Goal: Task Accomplishment & Management: Complete application form

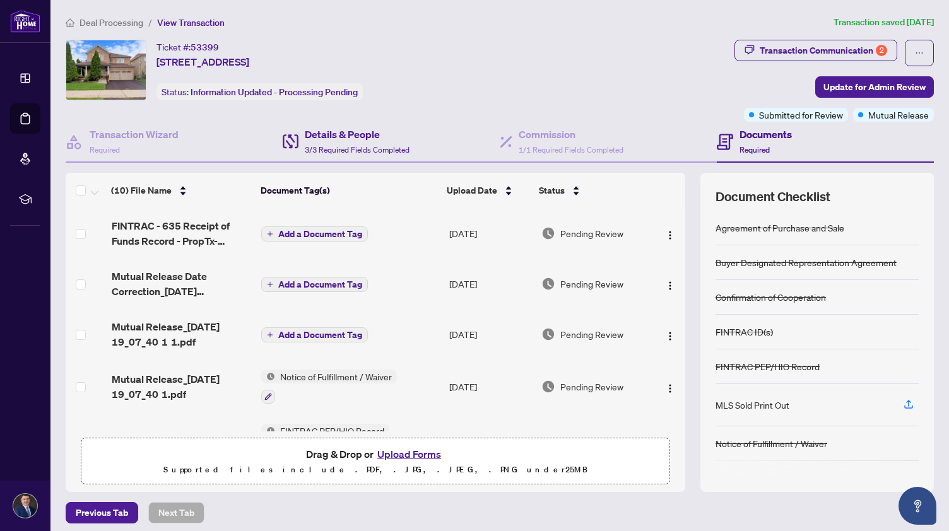
scroll to position [272, 0]
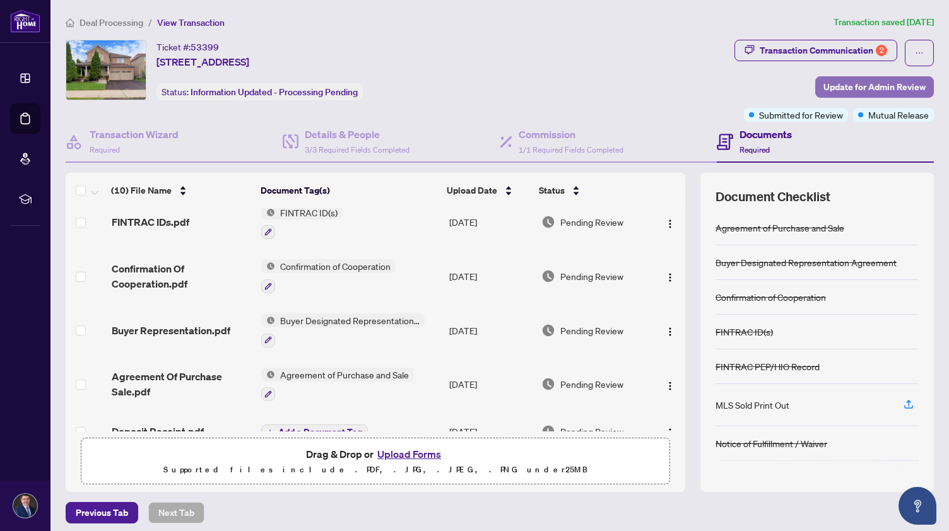
click at [856, 84] on span "Update for Admin Review" at bounding box center [874, 87] width 102 height 20
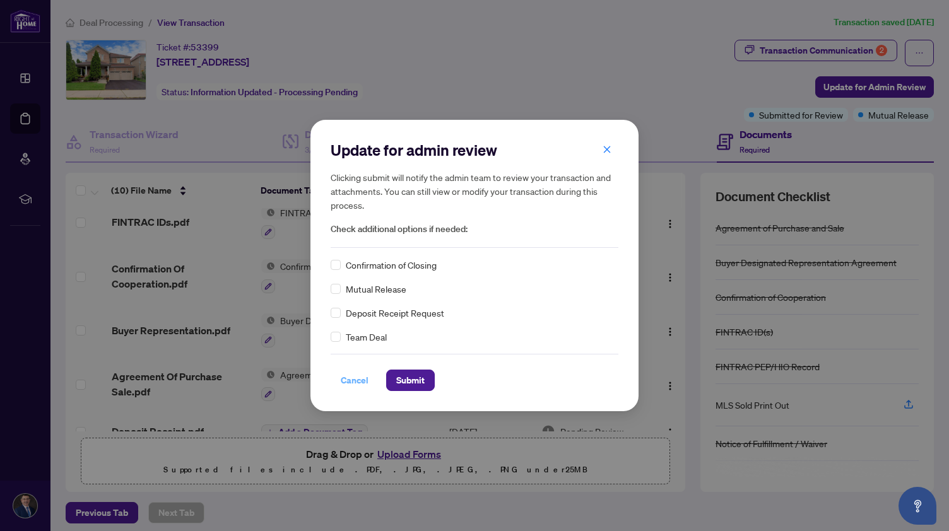
click at [351, 380] on span "Cancel" at bounding box center [355, 380] width 28 height 20
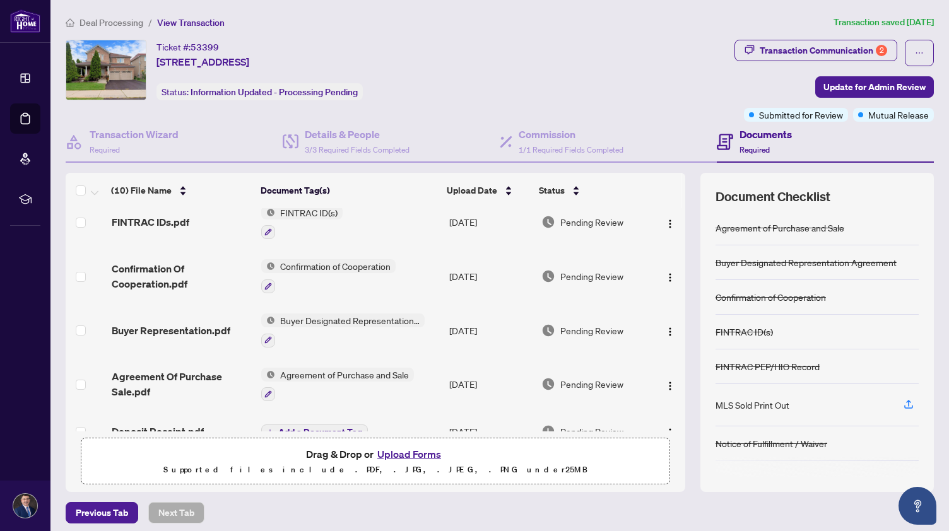
scroll to position [295, 0]
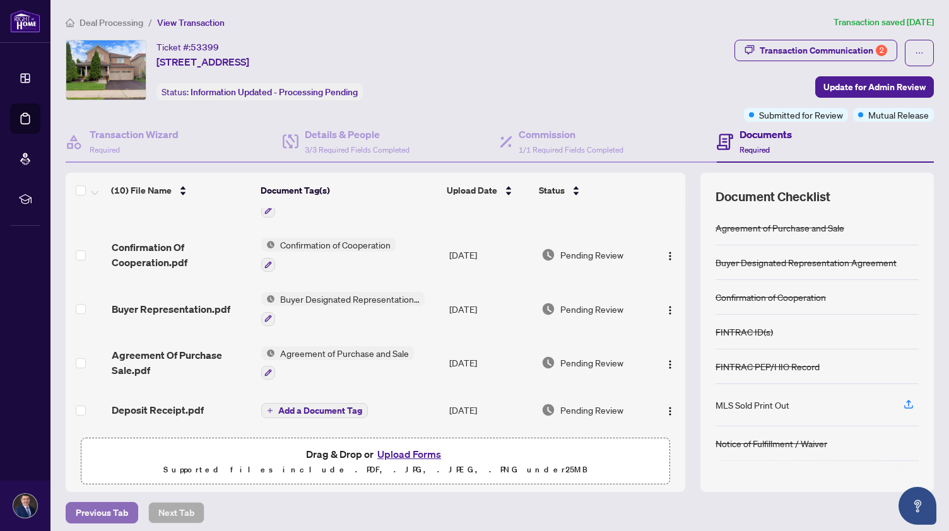
click at [108, 510] on span "Previous Tab" at bounding box center [102, 513] width 52 height 20
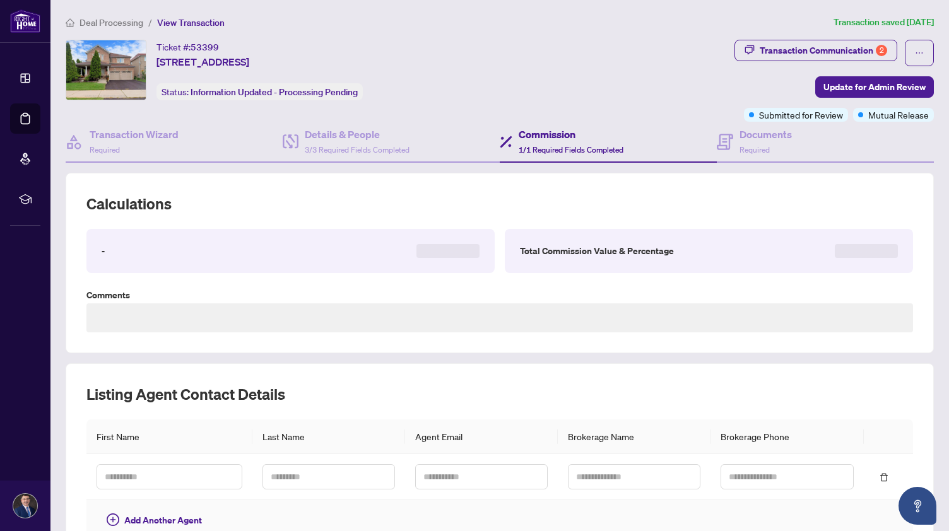
type textarea "**********"
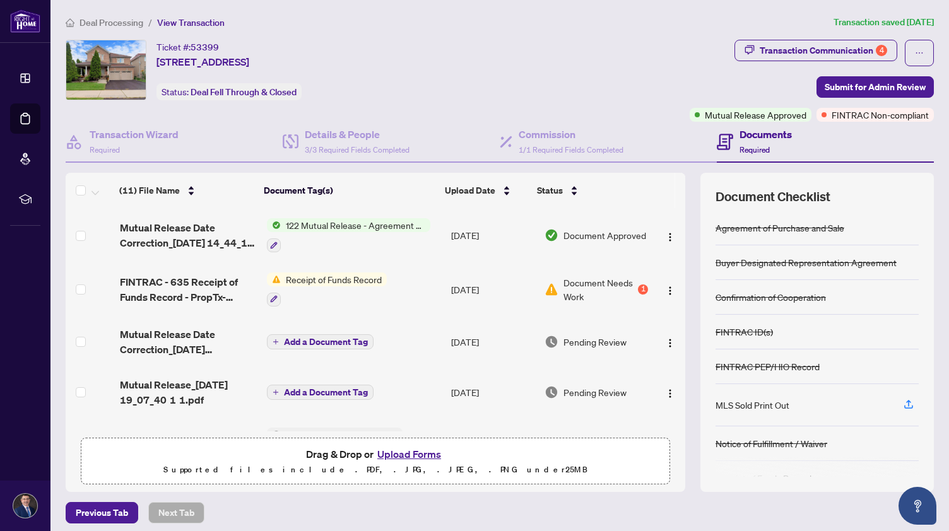
click at [318, 277] on span "Receipt of Funds Record" at bounding box center [334, 279] width 106 height 14
click at [638, 286] on div "1" at bounding box center [643, 289] width 10 height 10
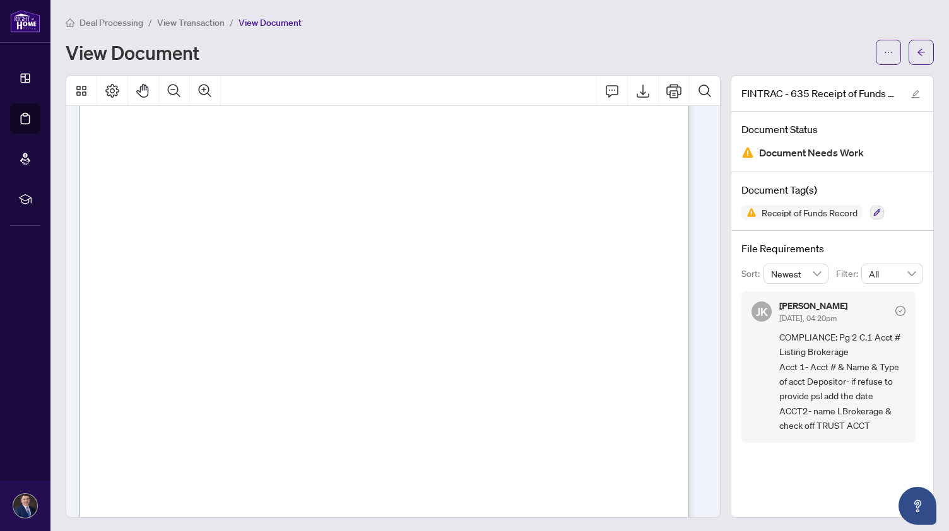
scroll to position [235, 0]
click at [873, 213] on icon "button" at bounding box center [877, 213] width 8 height 8
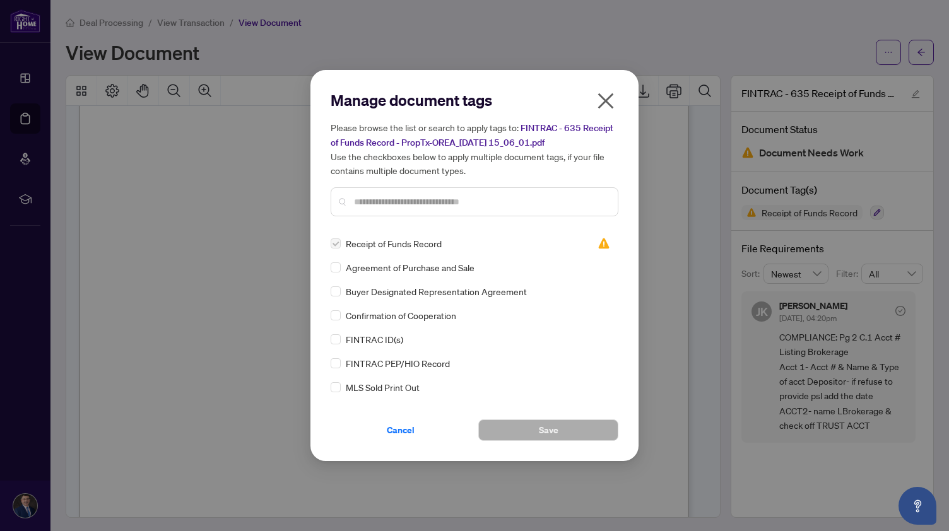
click at [607, 98] on icon "close" at bounding box center [606, 101] width 16 height 16
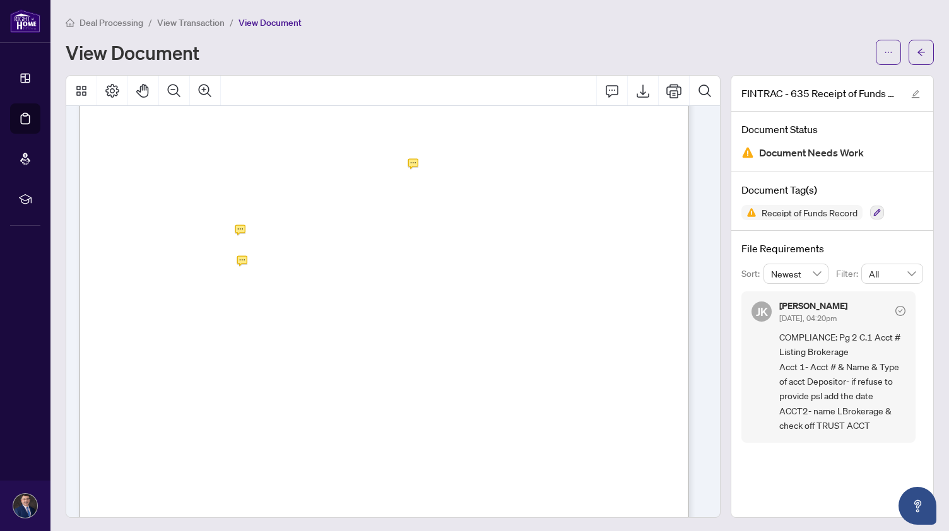
scroll to position [906, 0]
click at [326, 154] on span "transaction and that functions as an account for the Funds:" at bounding box center [223, 155] width 208 height 11
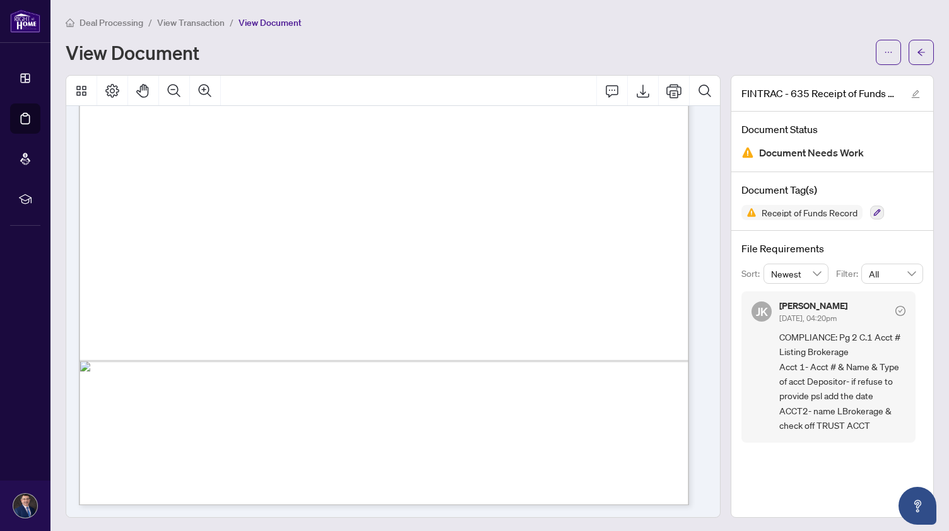
scroll to position [0, 0]
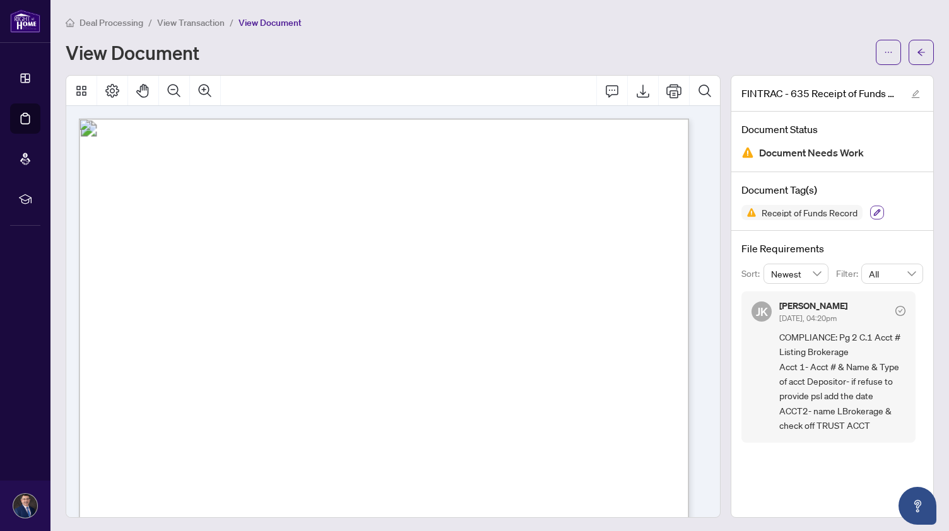
click at [874, 211] on icon "button" at bounding box center [877, 212] width 7 height 7
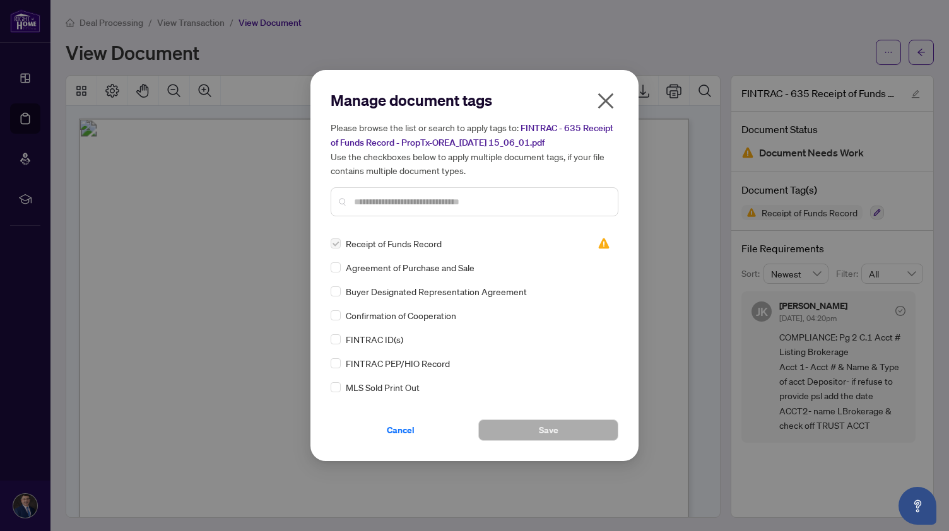
click at [609, 98] on icon "close" at bounding box center [606, 101] width 16 height 16
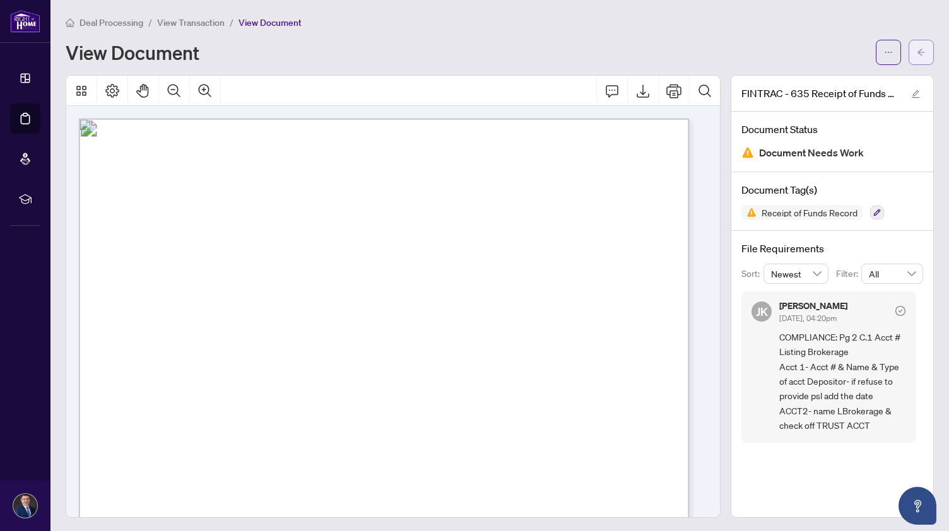
click at [916, 54] on icon "arrow-left" at bounding box center [920, 52] width 9 height 9
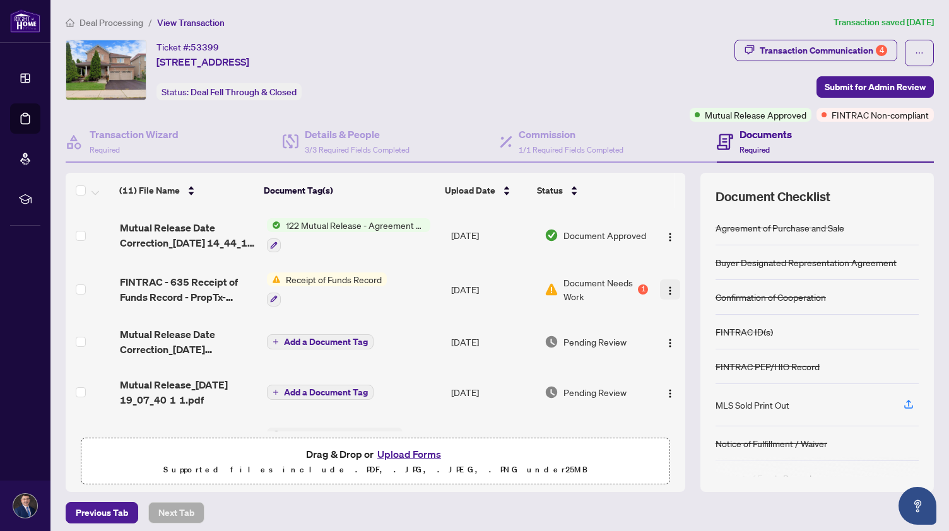
click at [665, 289] on img "button" at bounding box center [670, 291] width 10 height 10
click at [411, 450] on button "Upload Forms" at bounding box center [408, 454] width 71 height 16
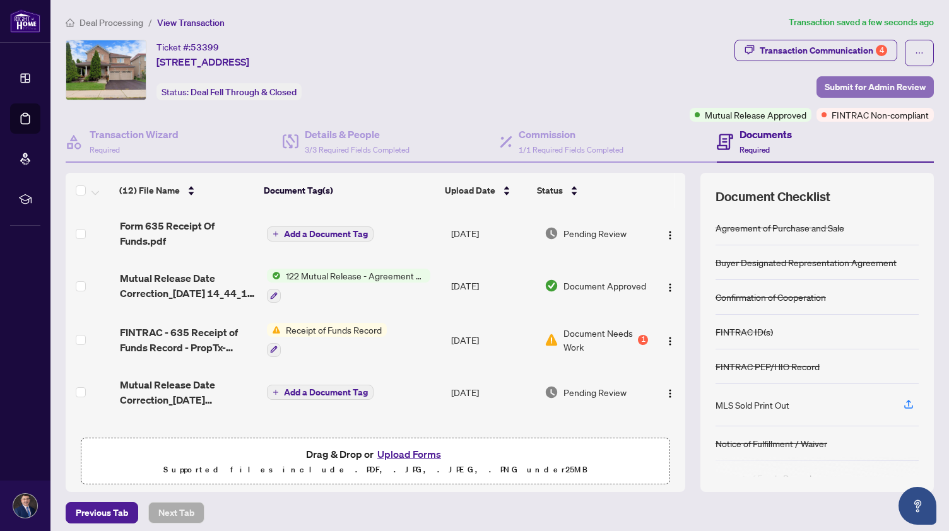
click at [845, 88] on span "Submit for Admin Review" at bounding box center [874, 87] width 101 height 20
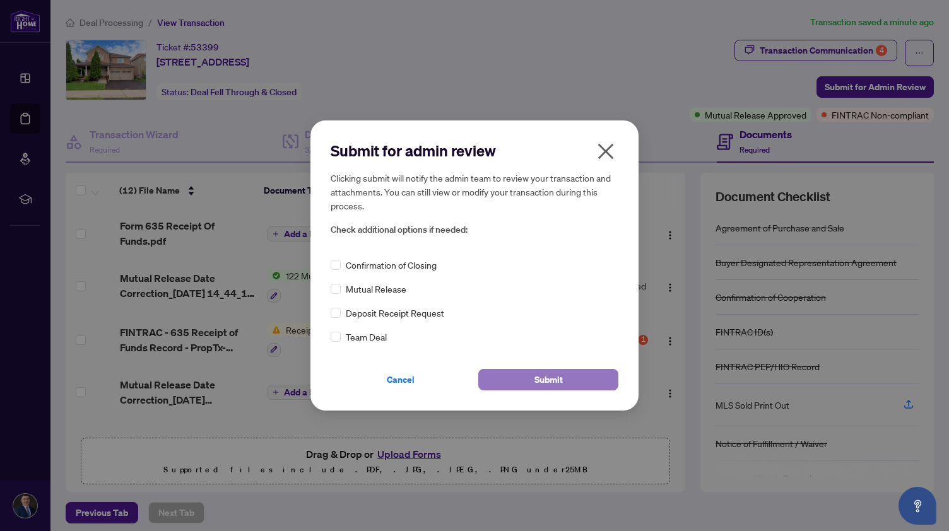
click at [534, 377] on span "Submit" at bounding box center [548, 380] width 28 height 20
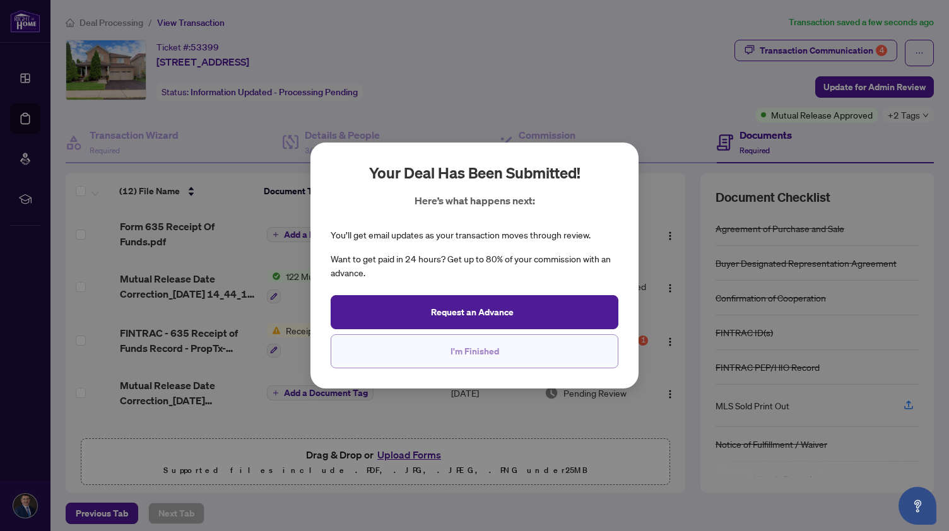
click at [483, 346] on span "I'm Finished" at bounding box center [474, 351] width 49 height 20
